Goal: Task Accomplishment & Management: Manage account settings

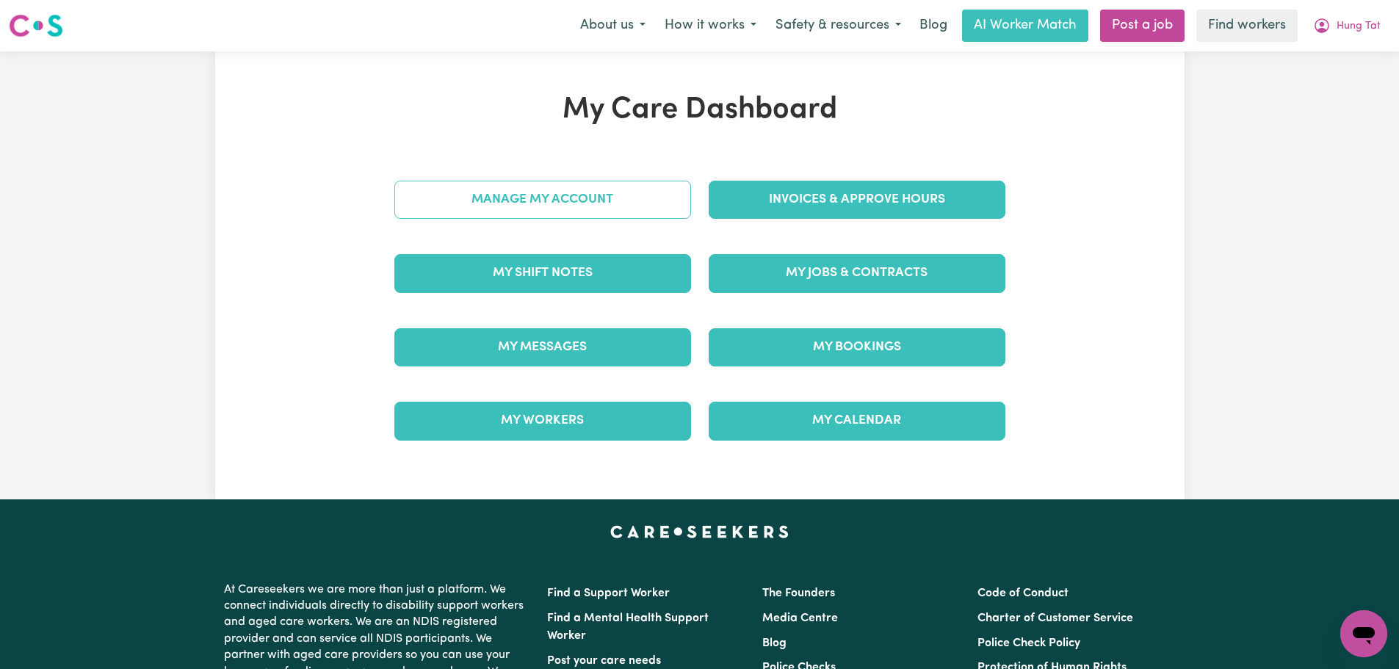
click at [634, 190] on link "Manage My Account" at bounding box center [542, 200] width 297 height 38
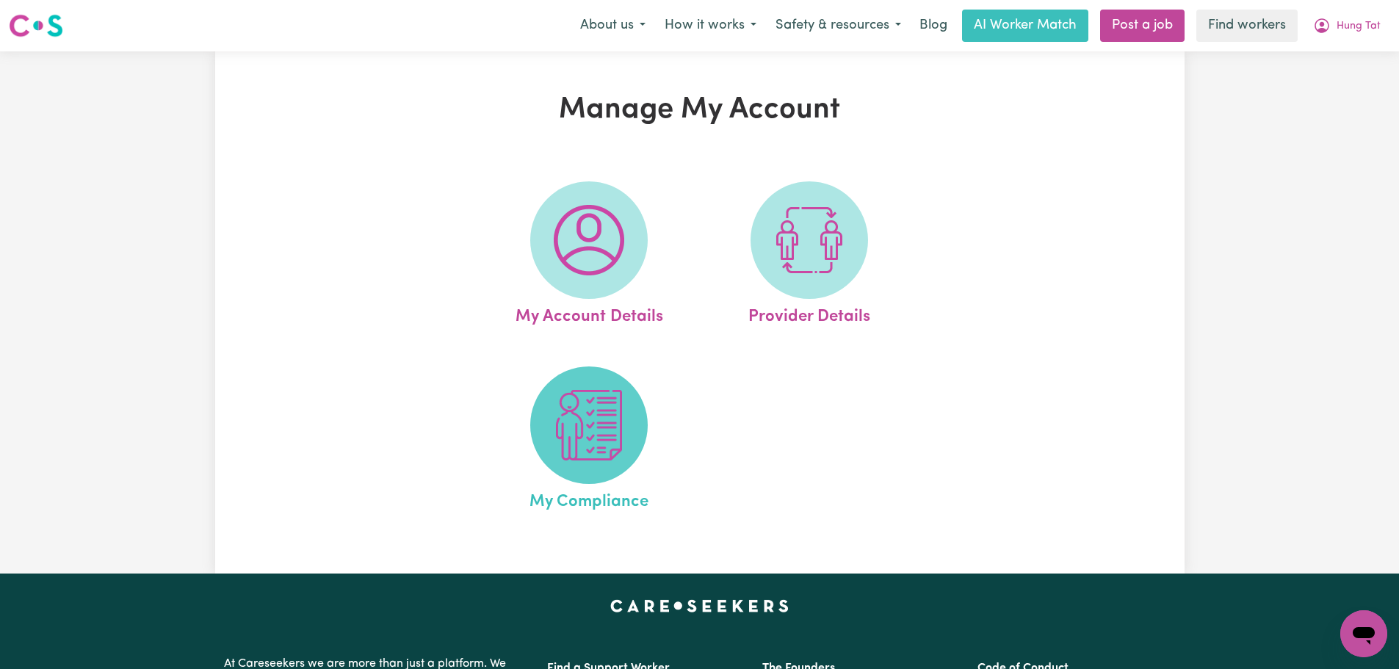
click at [617, 462] on span at bounding box center [589, 425] width 118 height 118
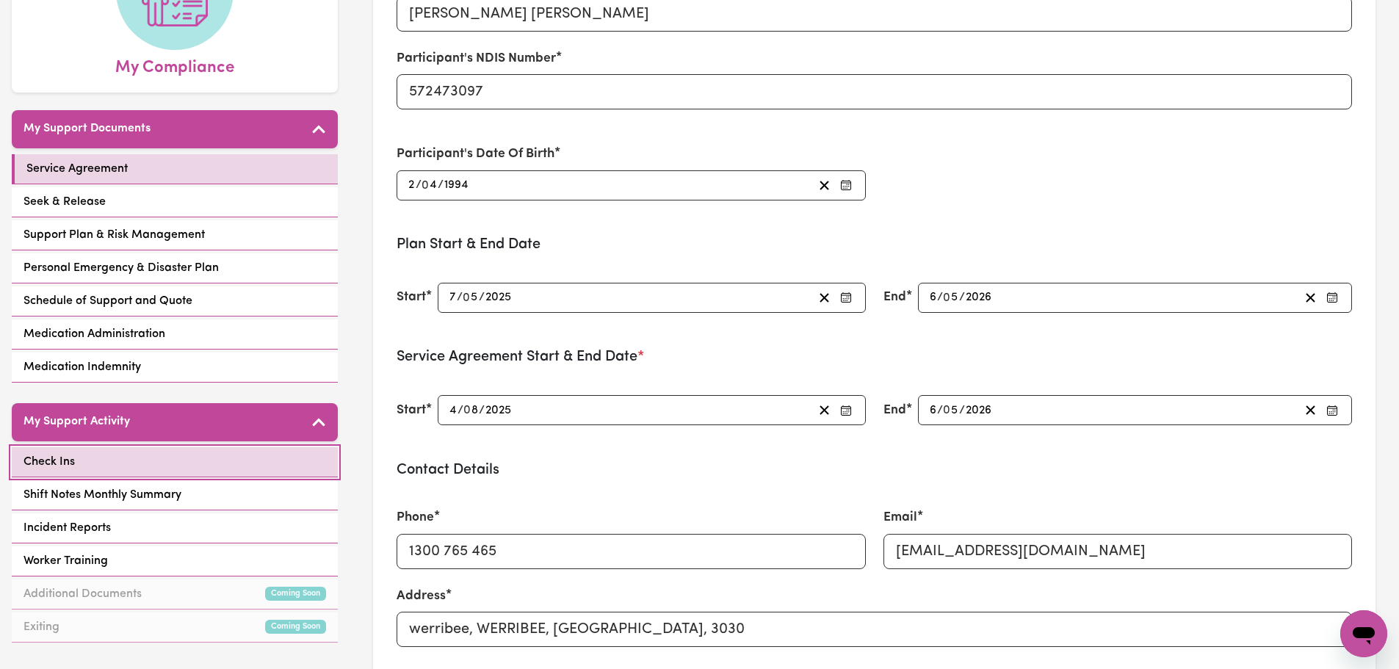
click at [187, 463] on link "Check Ins" at bounding box center [175, 462] width 326 height 30
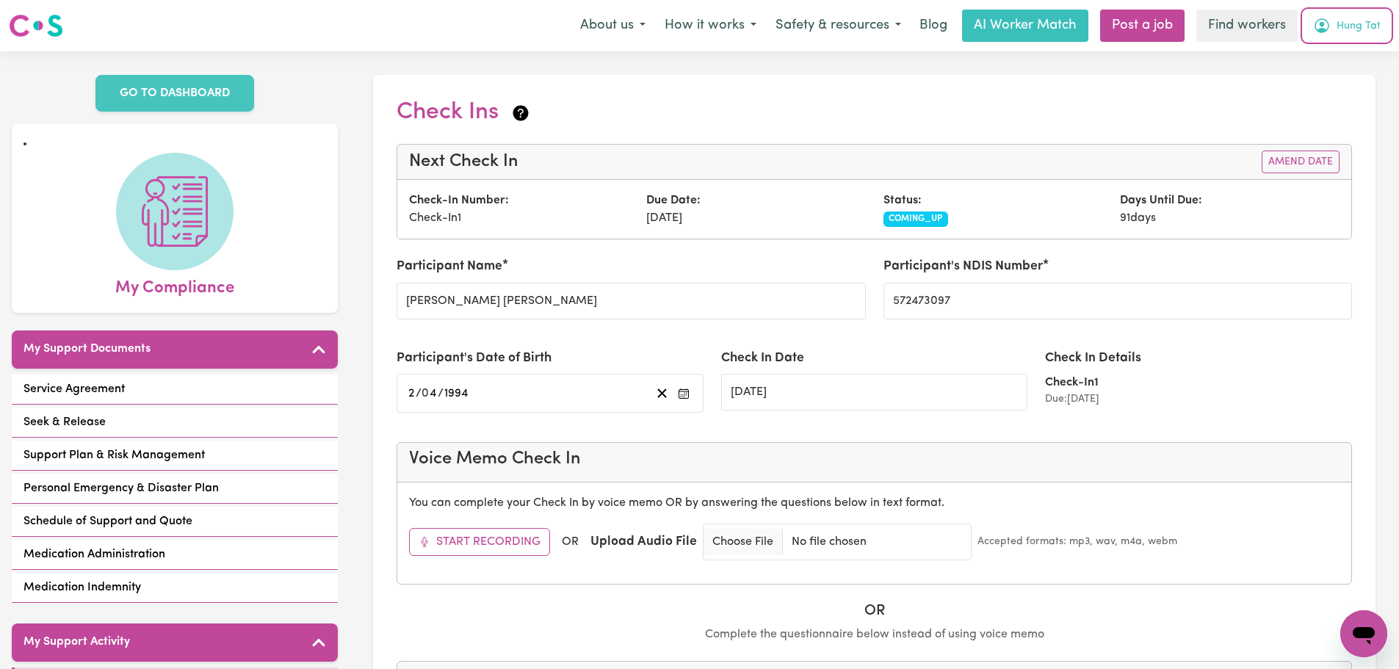
click at [1340, 33] on span "Hung Tat" at bounding box center [1359, 26] width 44 height 16
click at [1342, 85] on link "Logout" at bounding box center [1331, 85] width 116 height 28
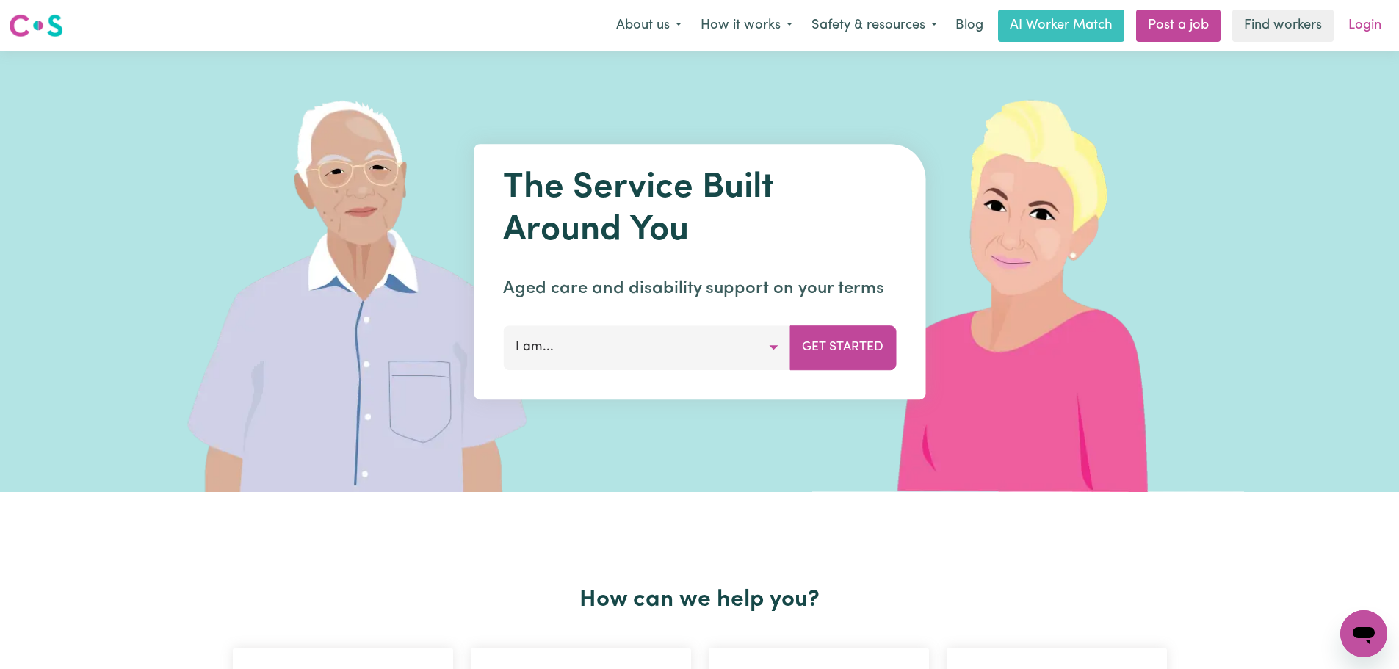
click at [1385, 14] on link "Login" at bounding box center [1365, 26] width 51 height 32
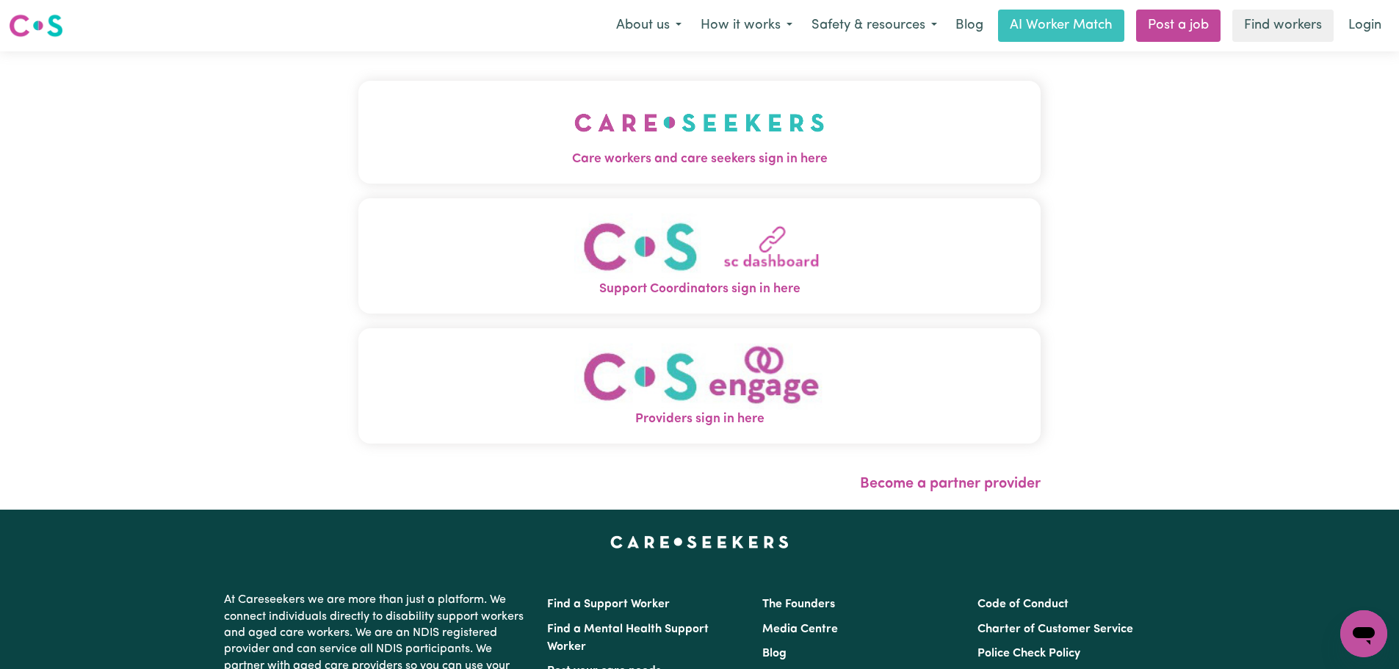
click at [574, 106] on img "Care workers and care seekers sign in here" at bounding box center [699, 122] width 250 height 54
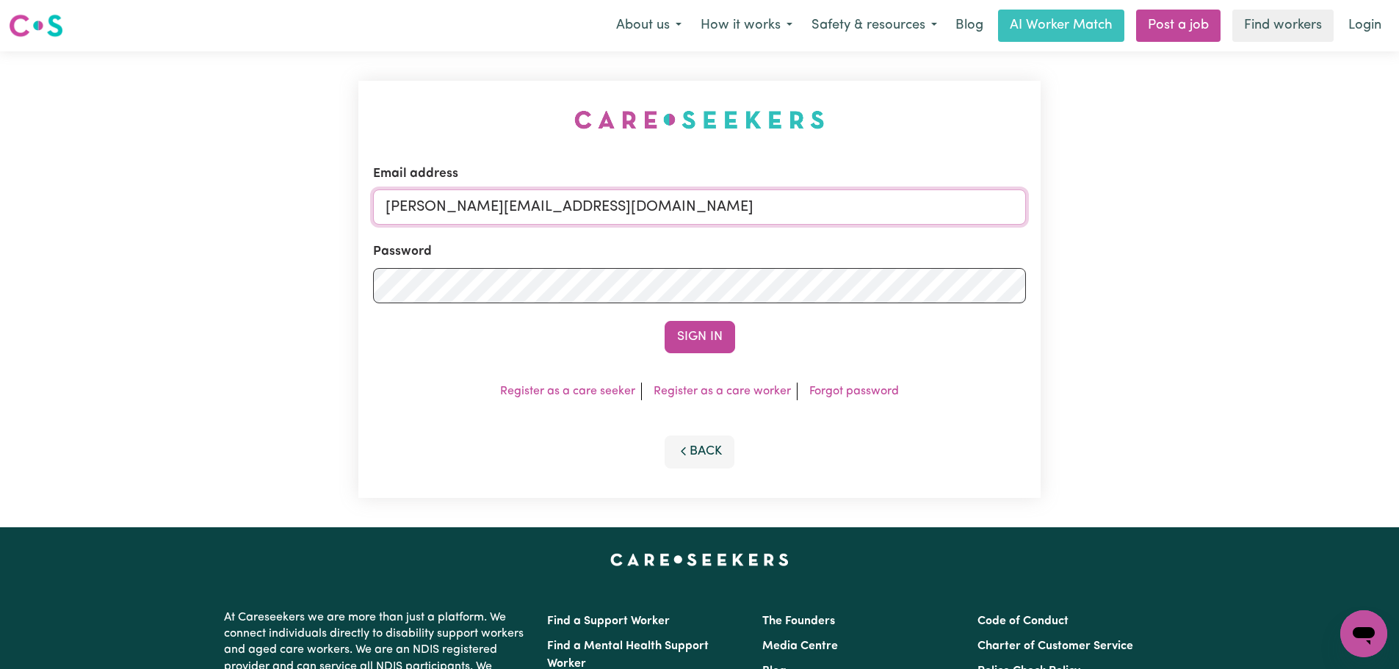
click at [660, 208] on input "[PERSON_NAME][EMAIL_ADDRESS][DOMAIN_NAME]" at bounding box center [699, 206] width 653 height 35
drag, startPoint x: 745, startPoint y: 198, endPoint x: 463, endPoint y: 208, distance: 282.2
click at [463, 208] on input "[EMAIL_ADDRESS][DOMAIN_NAME]" at bounding box center [699, 206] width 653 height 35
type input "[EMAIL_ADDRESS][DOMAIN_NAME]"
click at [691, 325] on button "Sign In" at bounding box center [700, 337] width 71 height 32
